Goal: Use online tool/utility: Utilize a website feature to perform a specific function

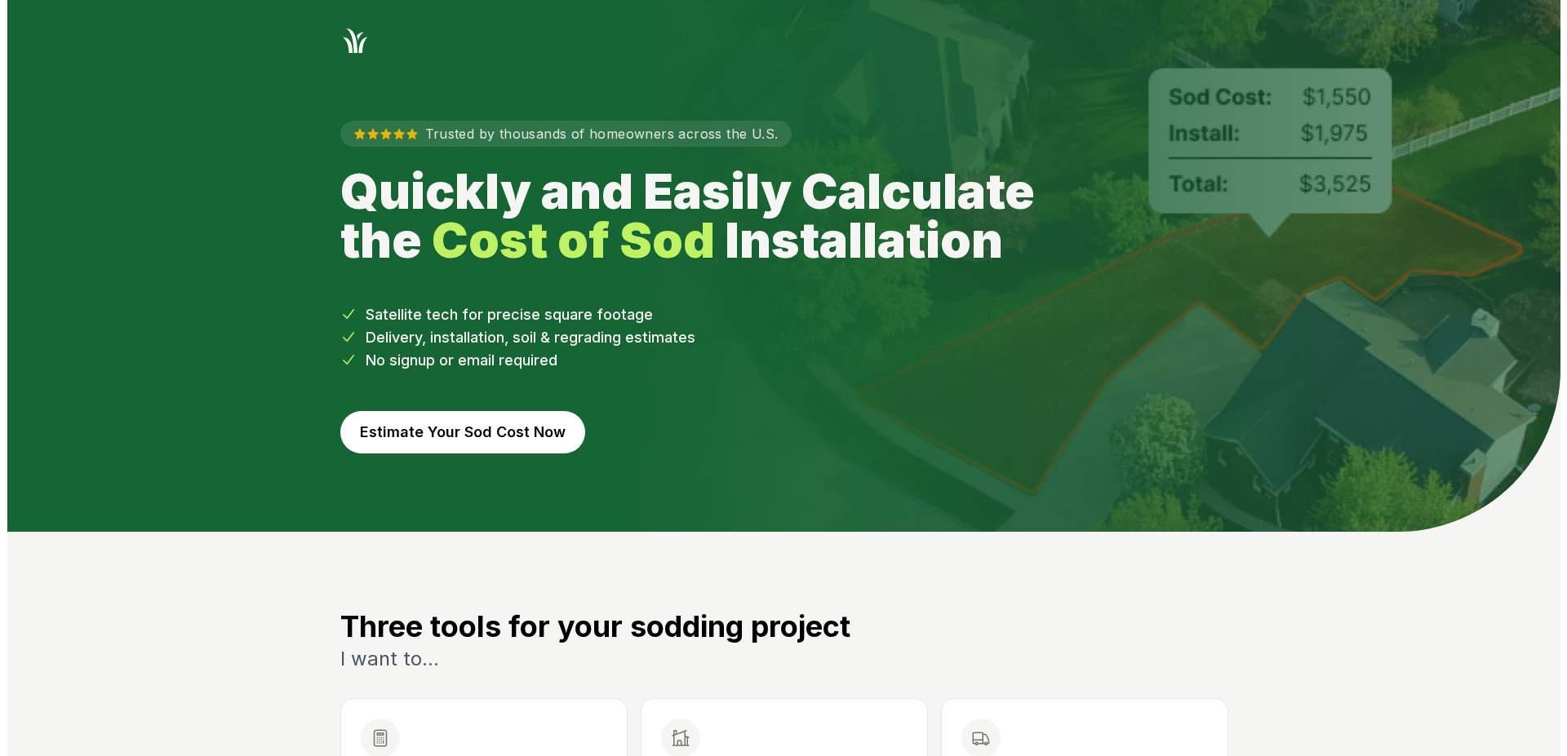
scroll to position [583, 0]
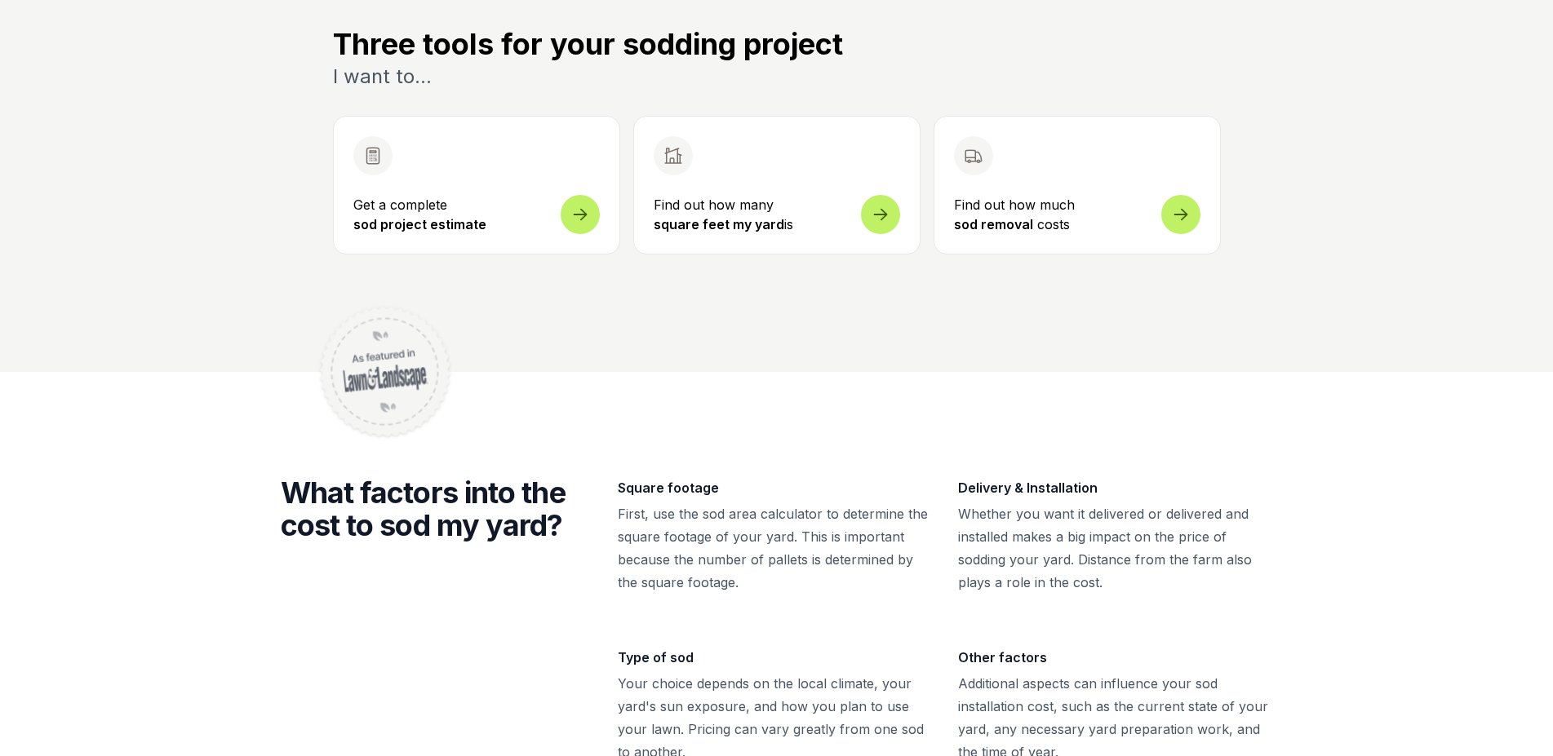
click at [589, 206] on icon "Open sod measurement and cost calculator" at bounding box center [580, 214] width 20 height 20
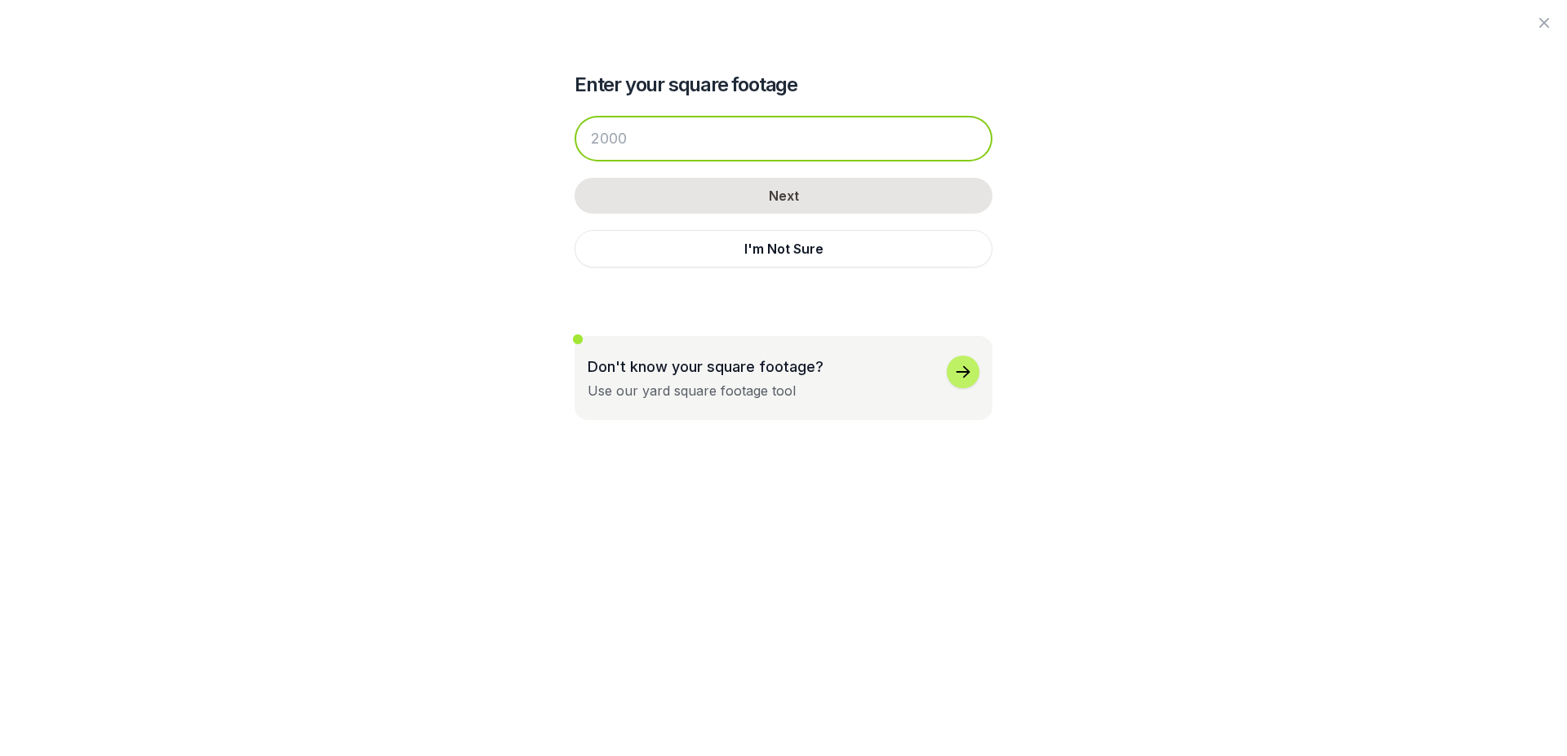
drag, startPoint x: 718, startPoint y: 125, endPoint x: 491, endPoint y: 146, distance: 227.8
click at [574, 146] on input "number" at bounding box center [783, 139] width 418 height 46
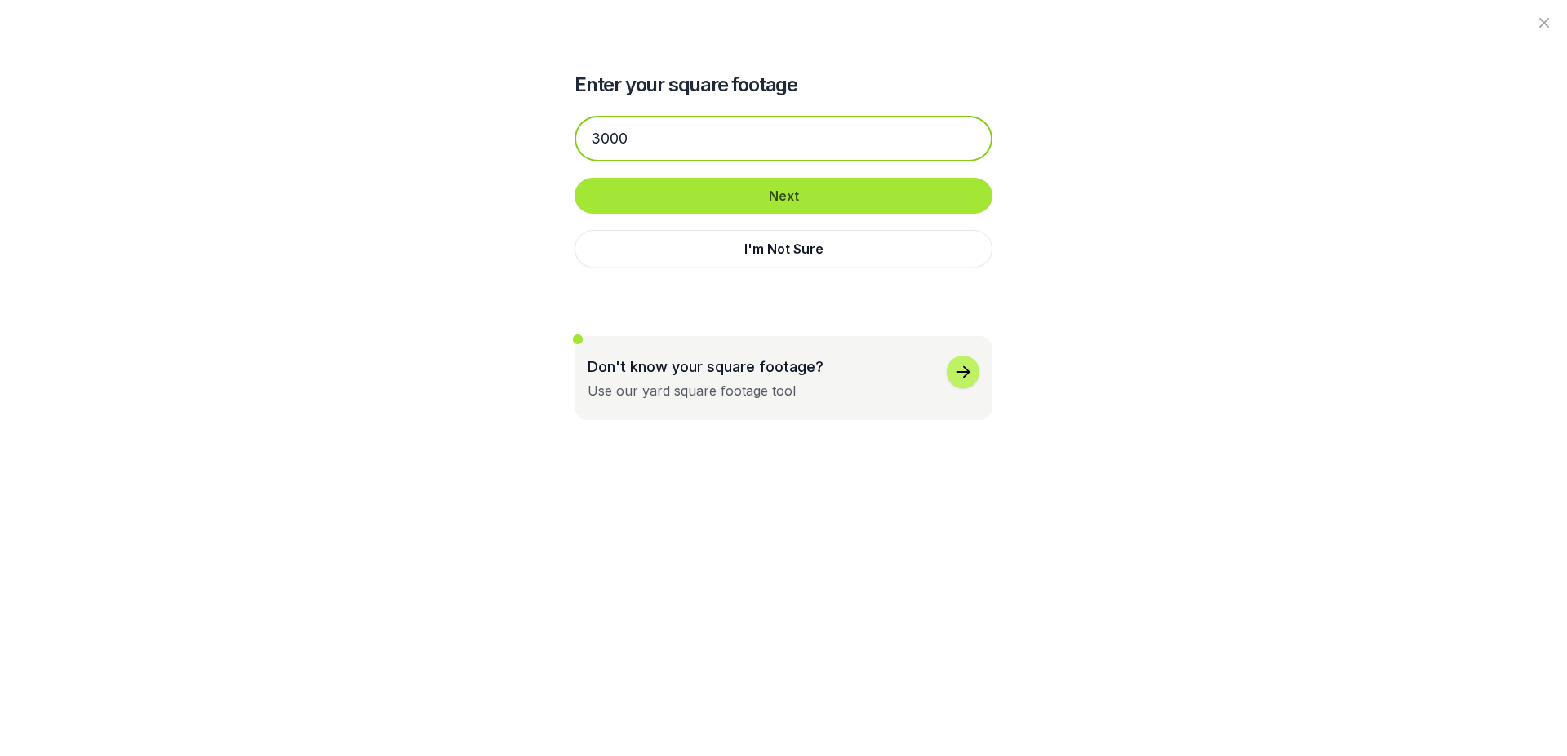
type input "3000"
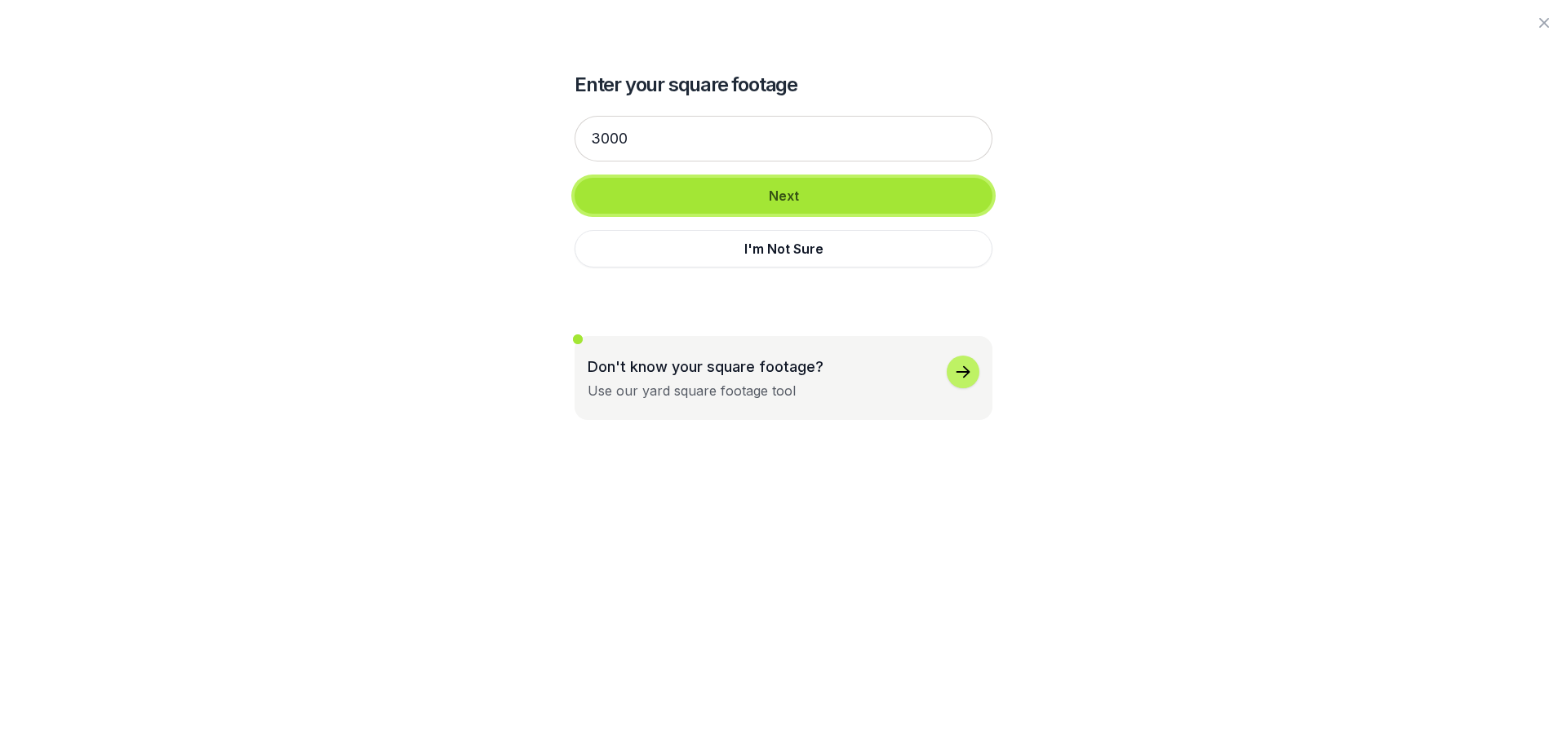
click at [622, 200] on button "Next" at bounding box center [783, 196] width 418 height 36
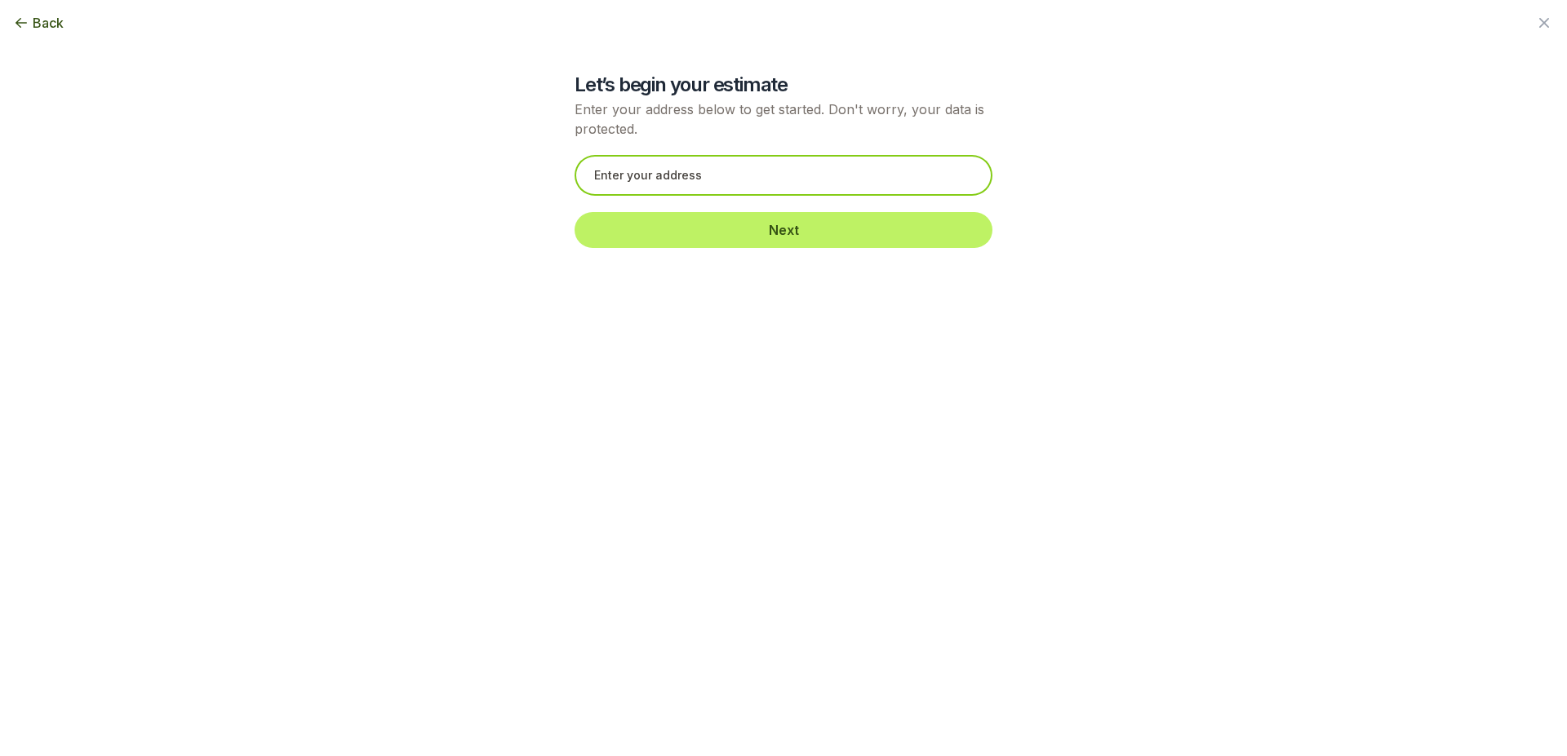
click at [689, 185] on input "text" at bounding box center [783, 175] width 418 height 41
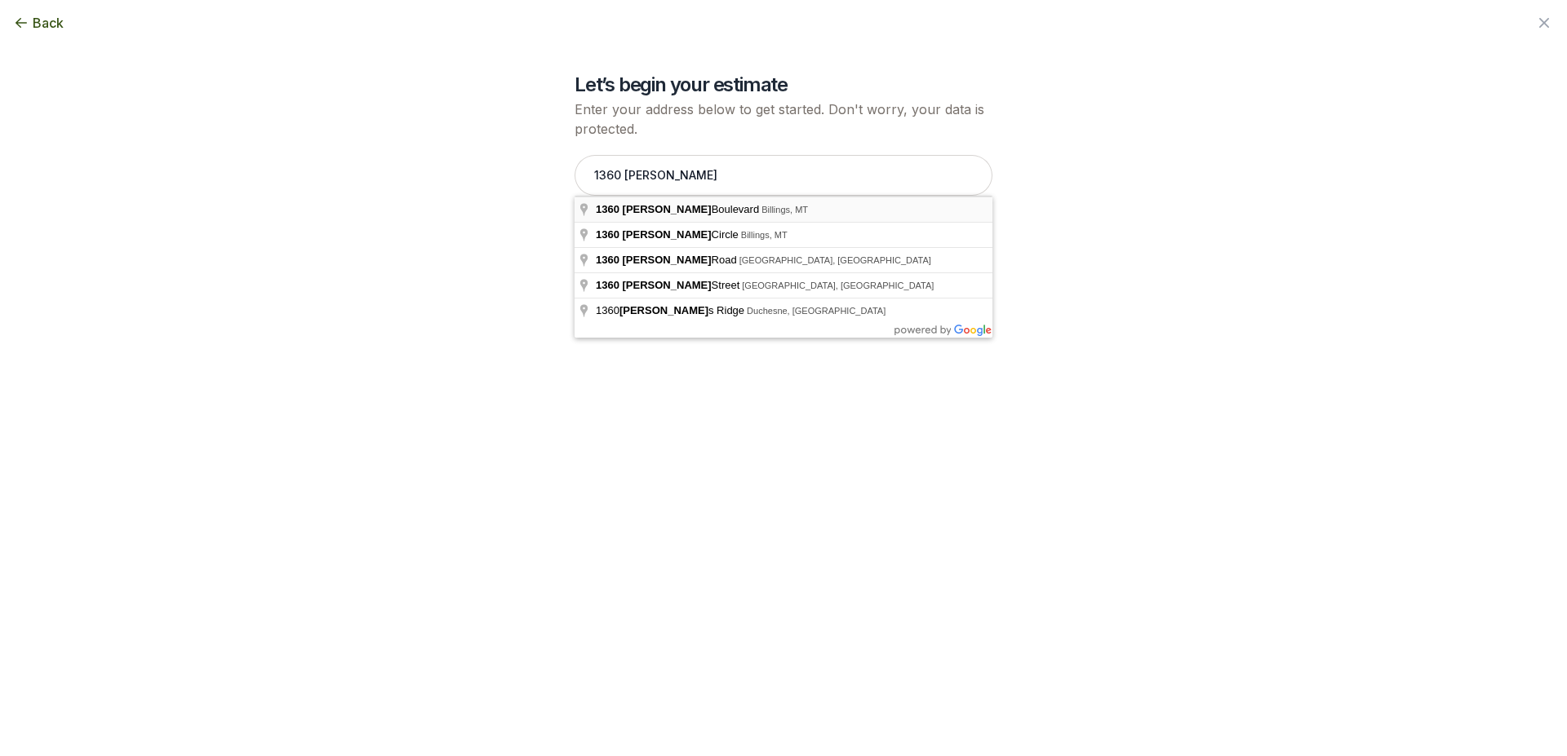
type input "[STREET_ADDRESS][PERSON_NAME]"
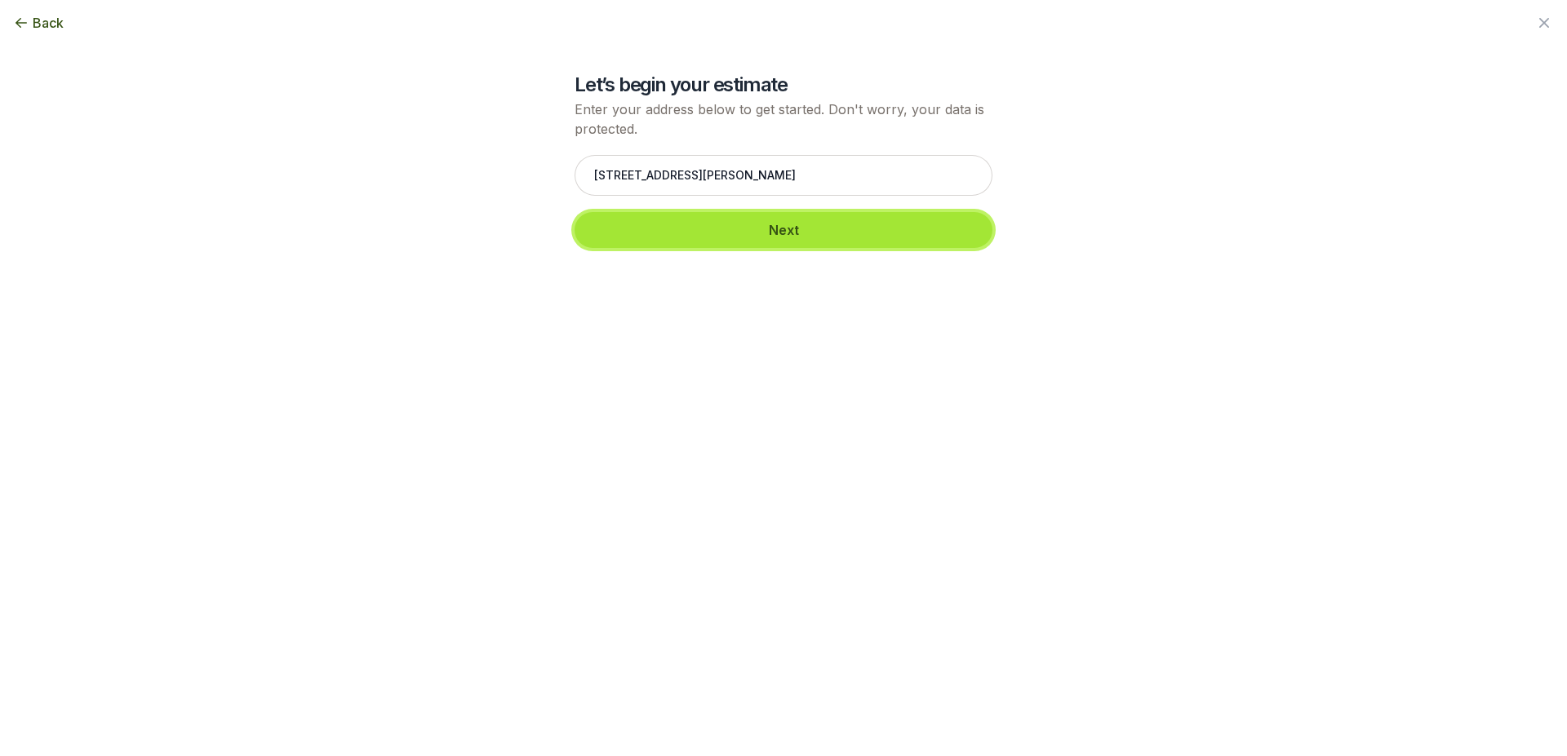
click at [731, 241] on button "Next" at bounding box center [783, 230] width 418 height 36
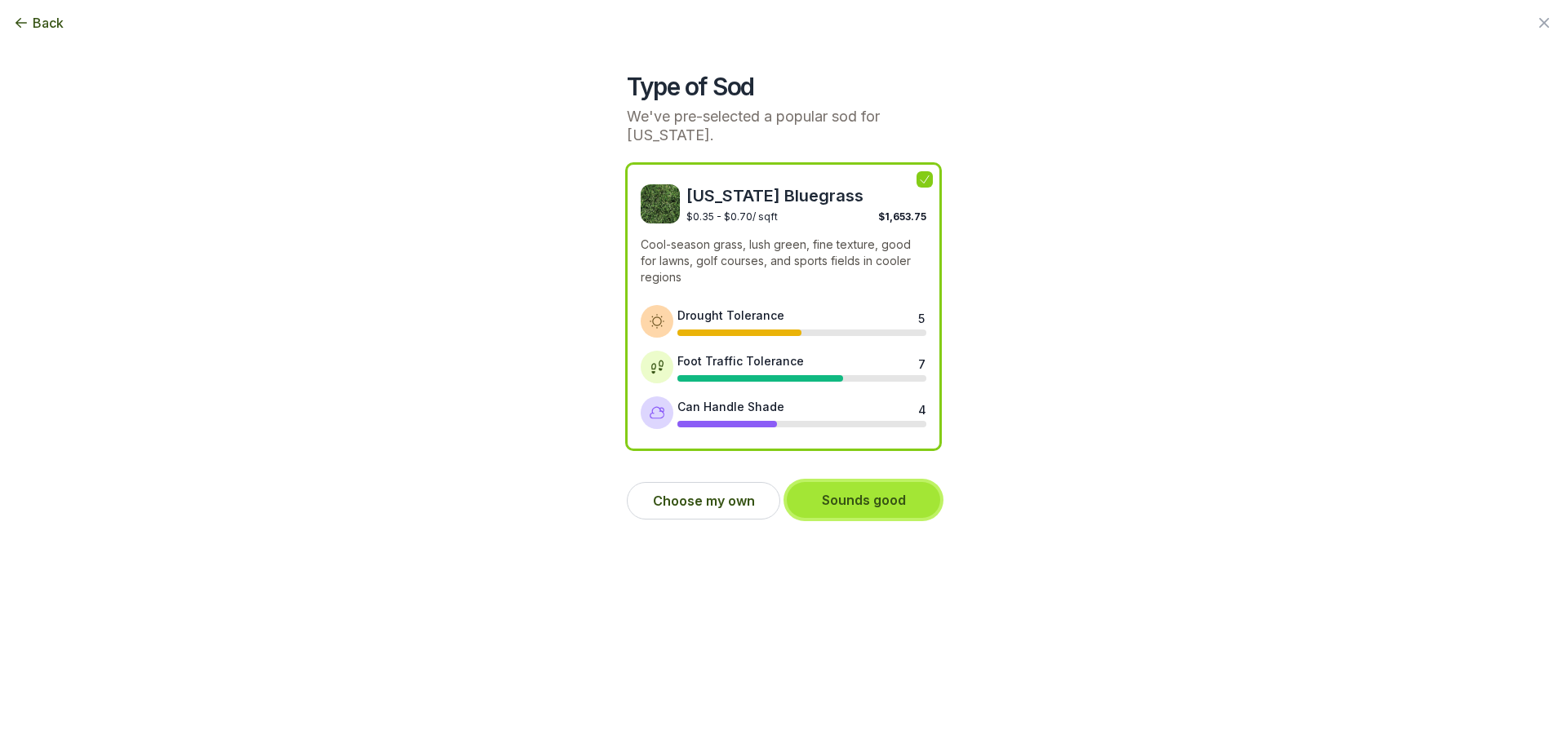
click at [880, 493] on button "Sounds good" at bounding box center [863, 500] width 153 height 36
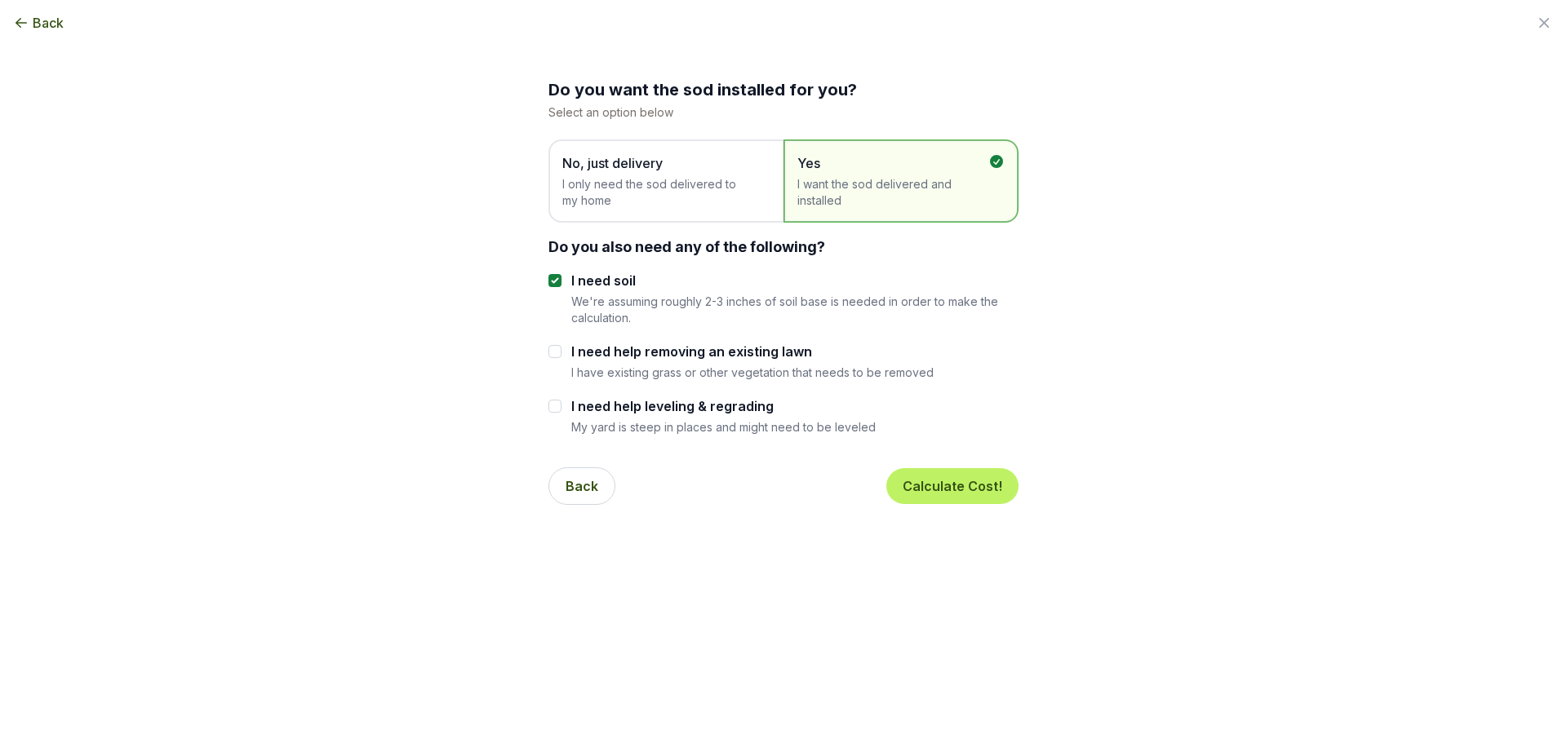
click at [650, 171] on span "No, just delivery" at bounding box center [657, 163] width 191 height 20
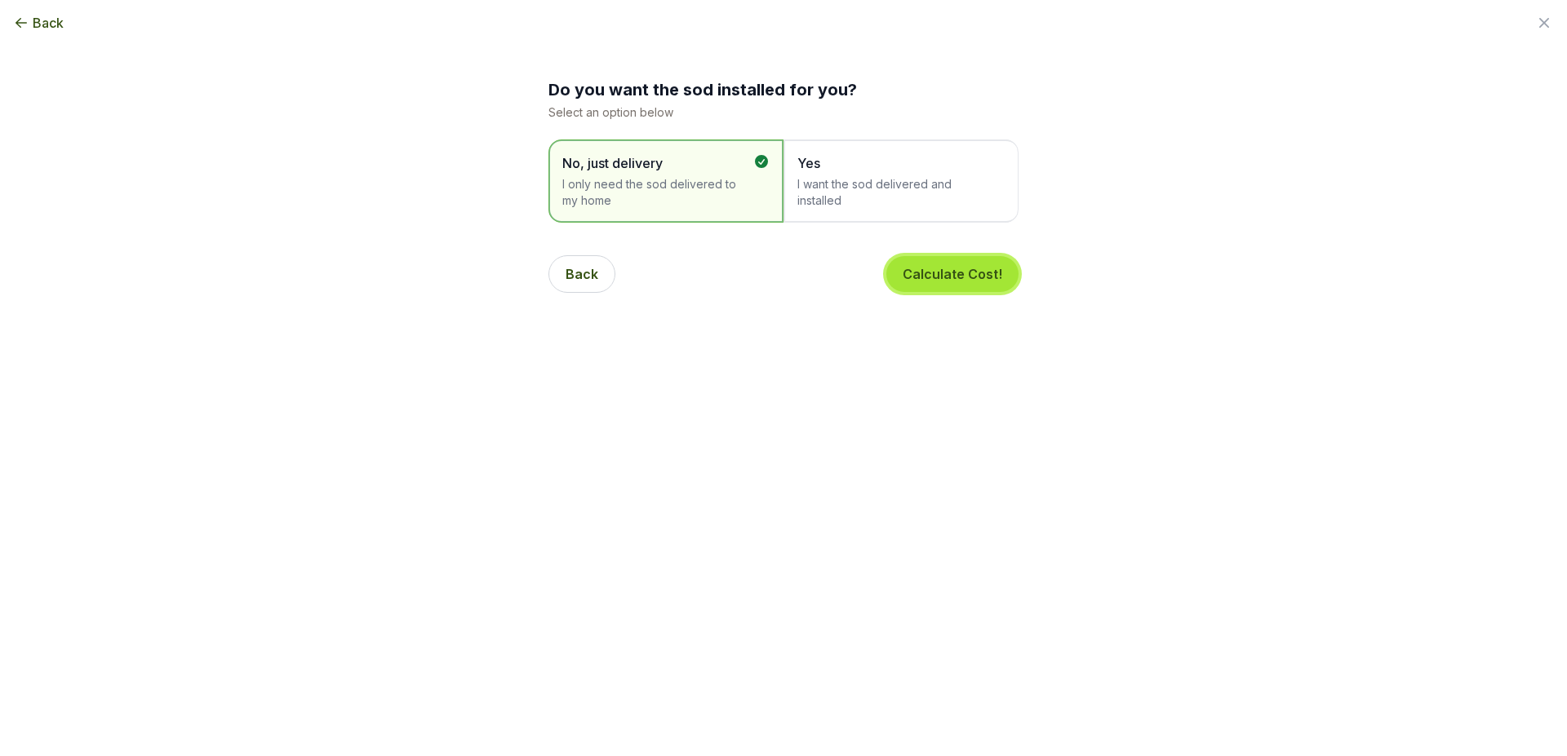
click at [973, 268] on button "Calculate Cost!" at bounding box center [952, 274] width 132 height 36
